Goal: Information Seeking & Learning: Learn about a topic

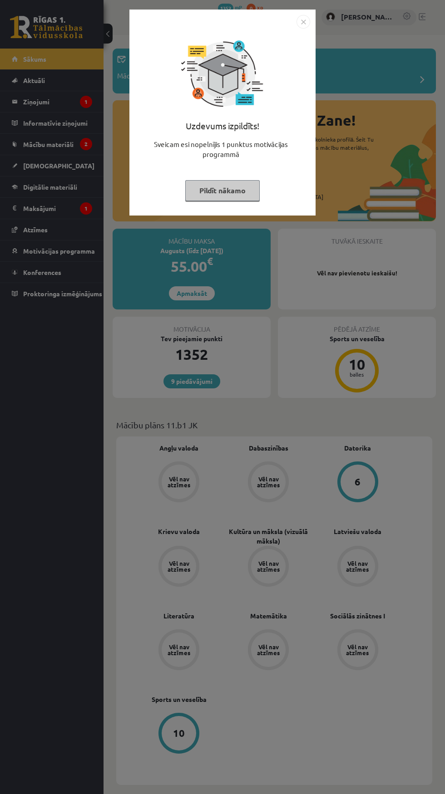
click at [235, 190] on button "Pildīt nākamo" at bounding box center [222, 190] width 74 height 21
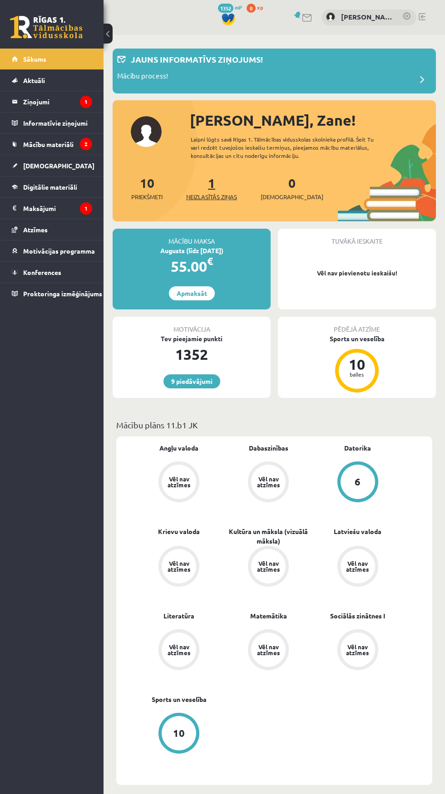
click at [213, 182] on link "1 Neizlasītās ziņas" at bounding box center [211, 188] width 51 height 27
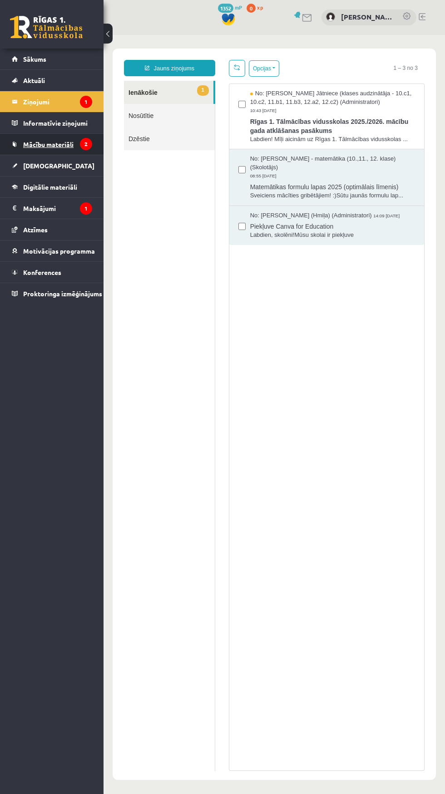
click at [37, 146] on span "Mācību materiāli" at bounding box center [48, 144] width 50 height 8
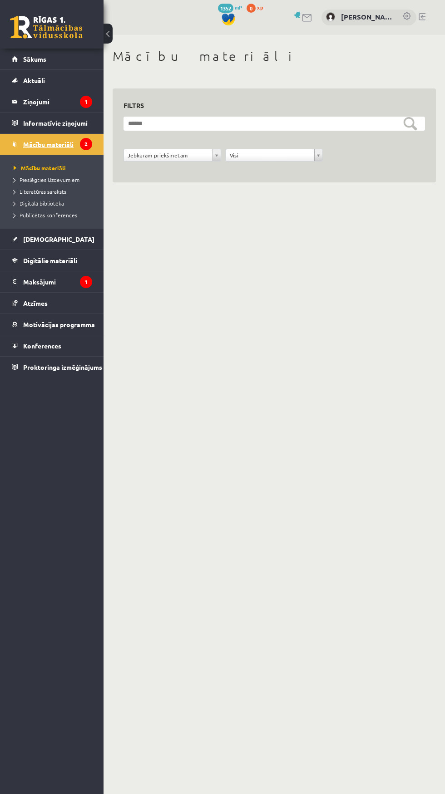
click at [39, 141] on span "Mācību materiāli" at bounding box center [48, 144] width 50 height 8
click at [46, 142] on span "Mācību materiāli" at bounding box center [48, 144] width 50 height 8
click at [44, 54] on link "Sākums" at bounding box center [52, 59] width 80 height 21
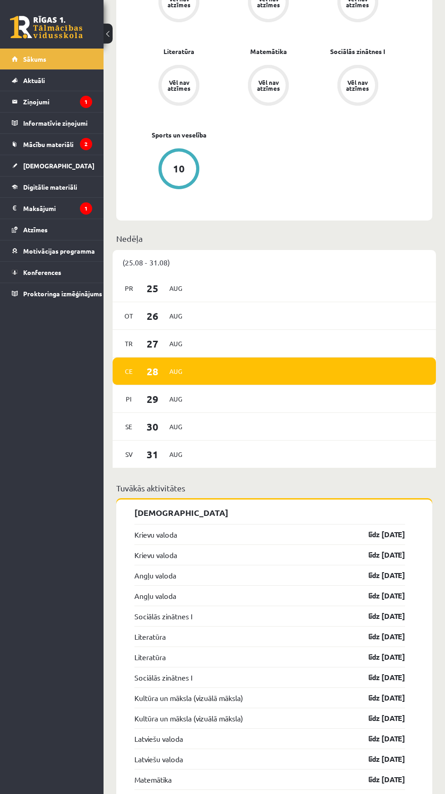
scroll to position [596, 0]
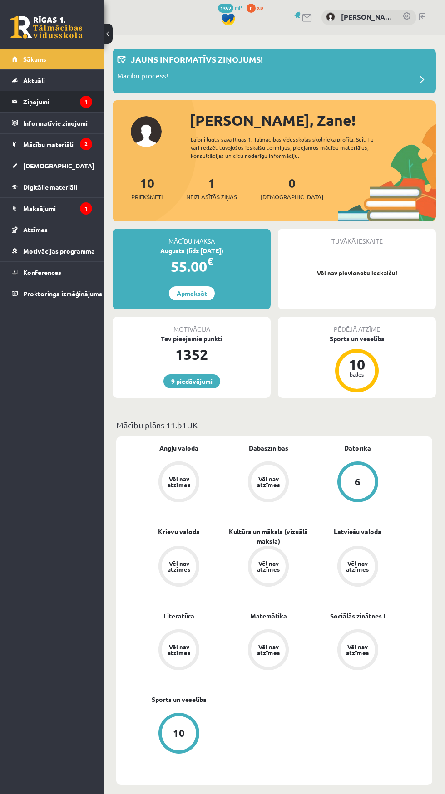
click at [44, 104] on legend "Ziņojumi 1" at bounding box center [57, 101] width 69 height 21
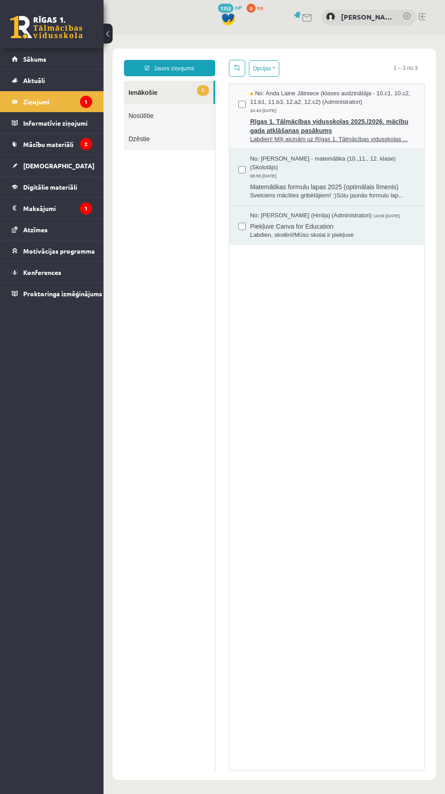
click at [372, 108] on div "No: [PERSON_NAME] Jātniece (klases audzinātāja - 10.c1, 10.c2, 11.b1, 11.b3, 12…" at bounding box center [332, 101] width 165 height 25
